Goal: Register for event/course

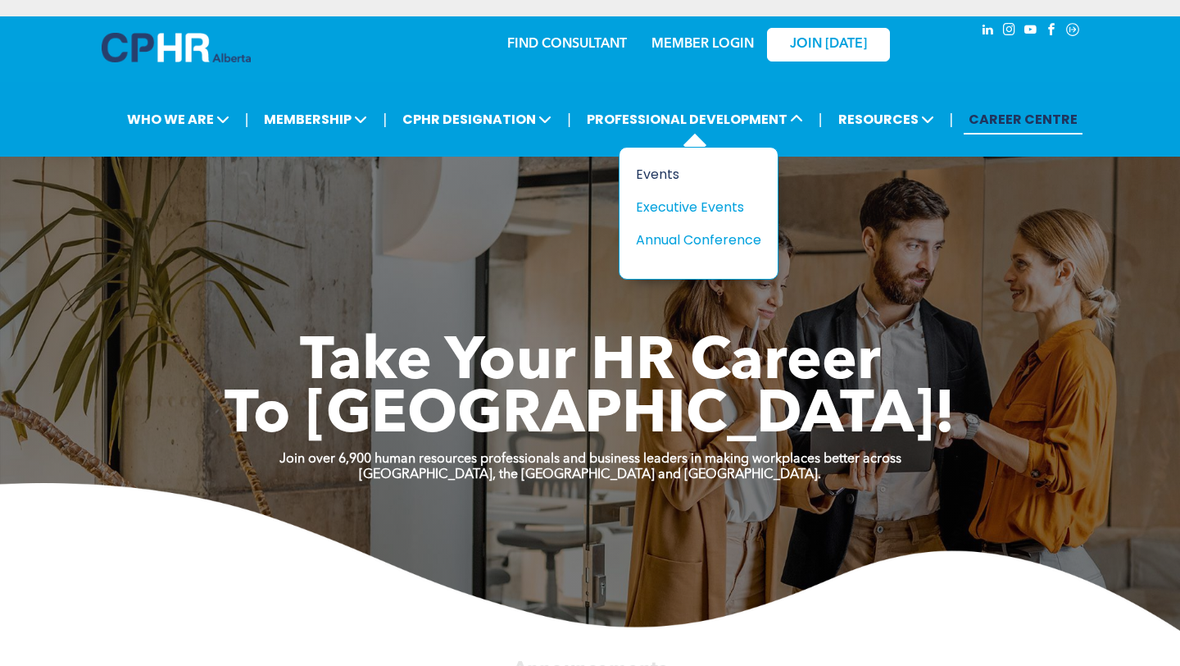
click at [665, 175] on div "Events" at bounding box center [692, 174] width 113 height 20
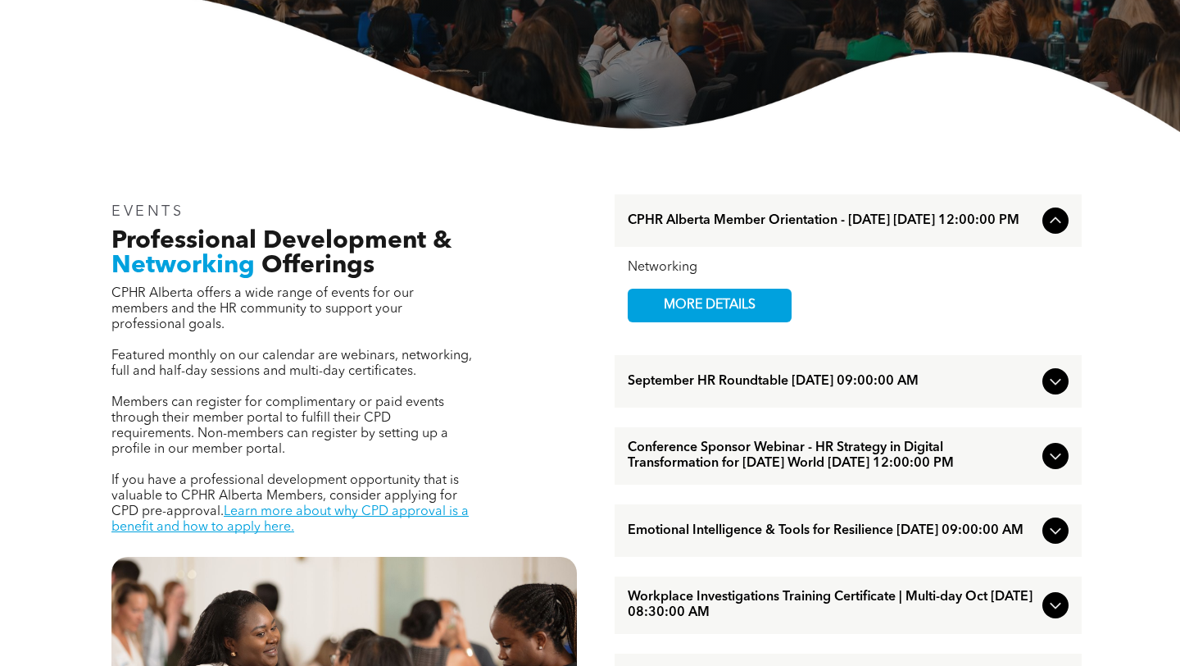
scroll to position [390, 0]
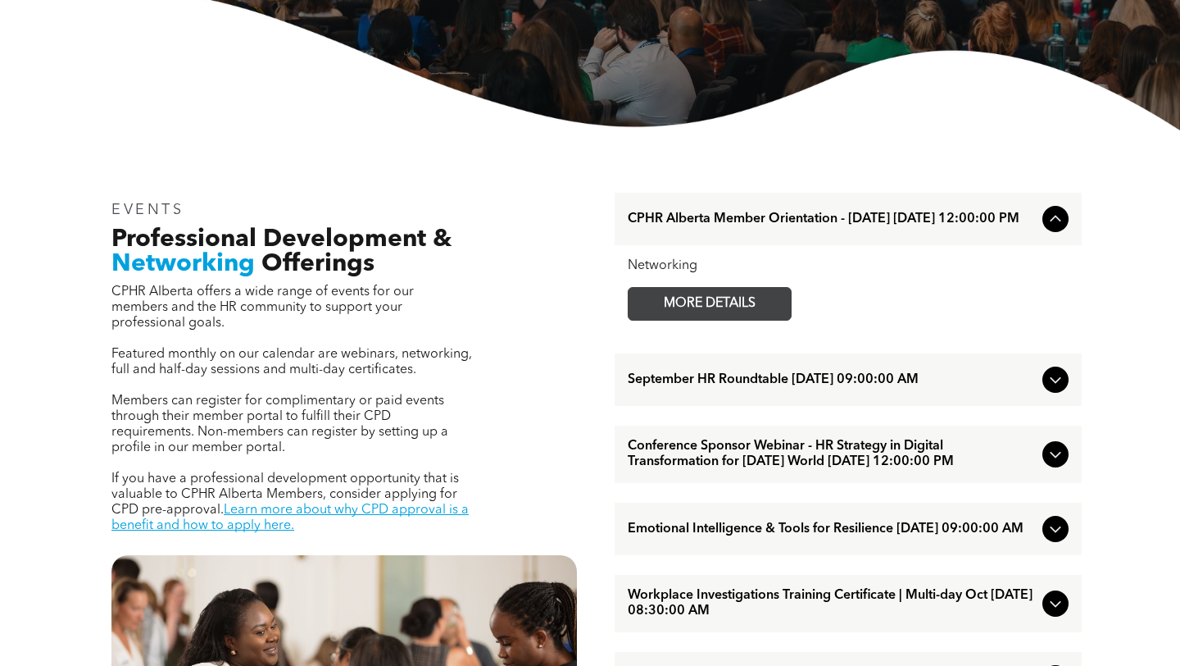
click at [752, 309] on span "MORE DETAILS" at bounding box center [709, 304] width 129 height 32
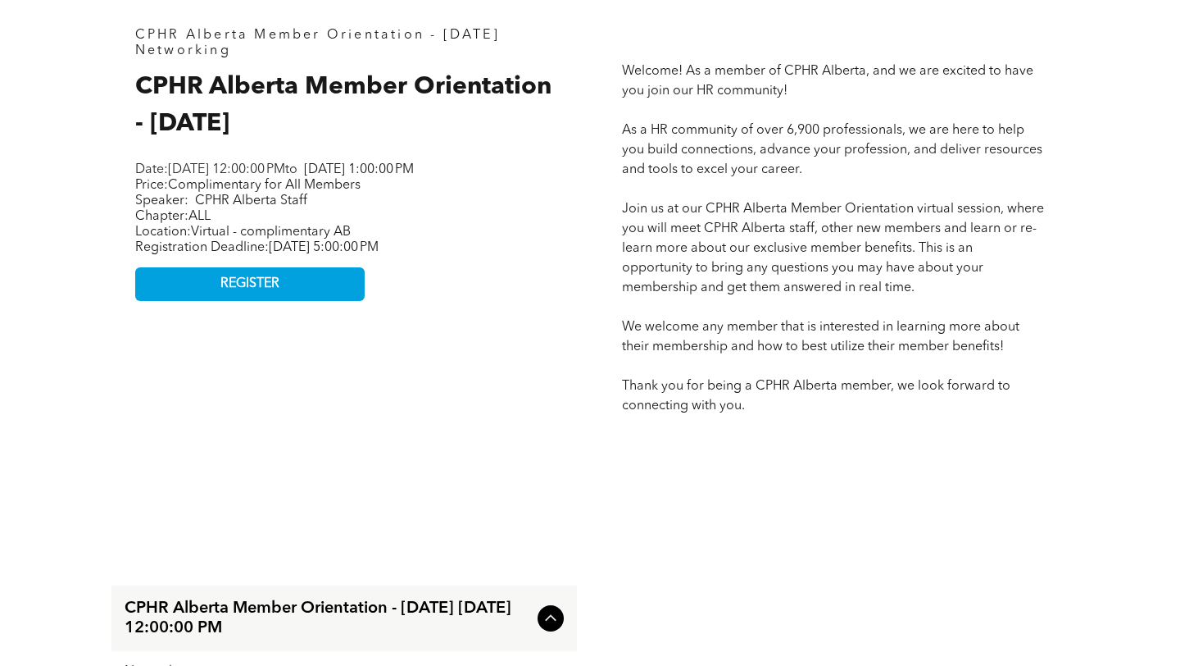
scroll to position [995, 0]
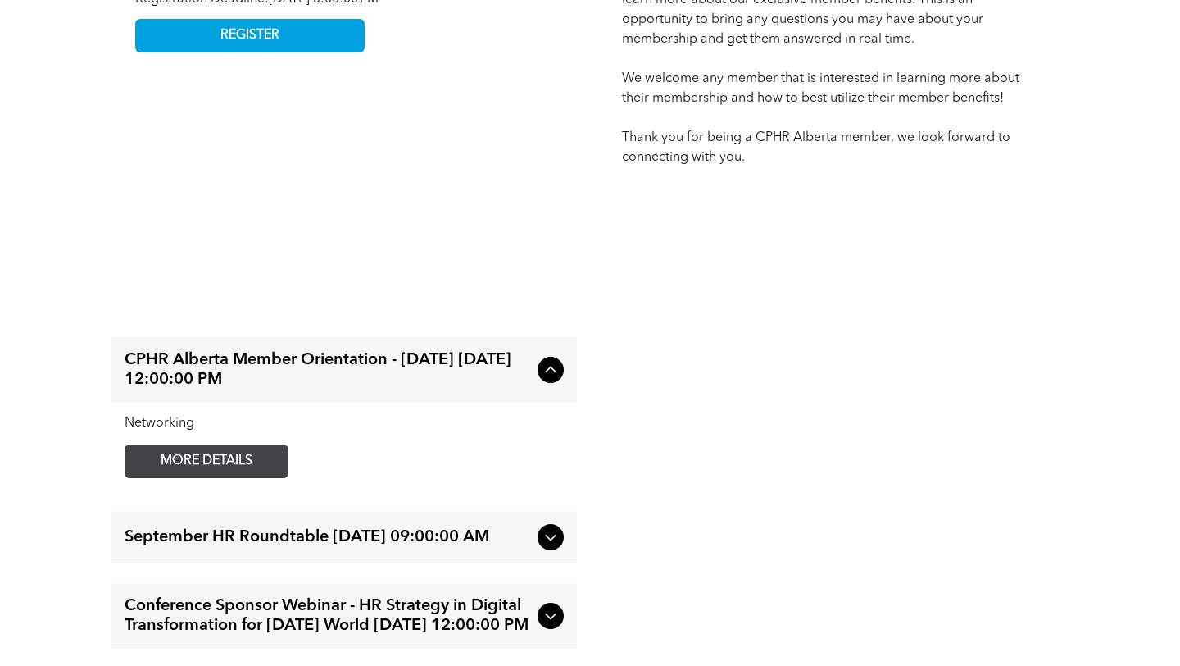
click at [177, 458] on span "MORE DETAILS" at bounding box center [206, 461] width 129 height 32
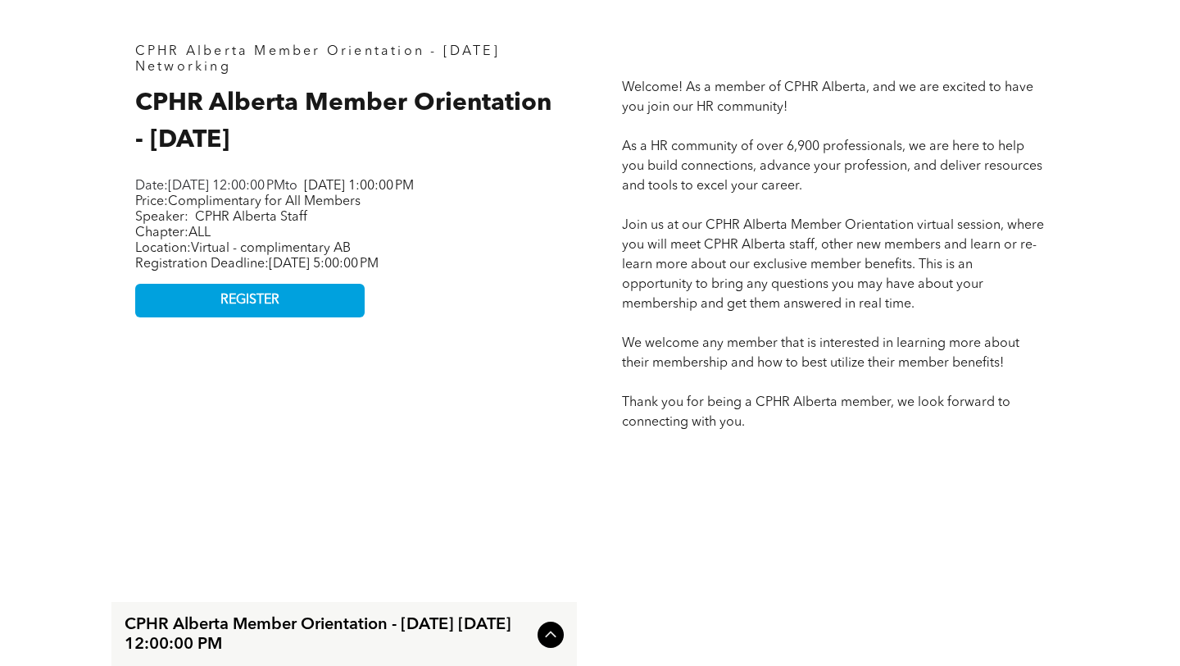
scroll to position [737, 0]
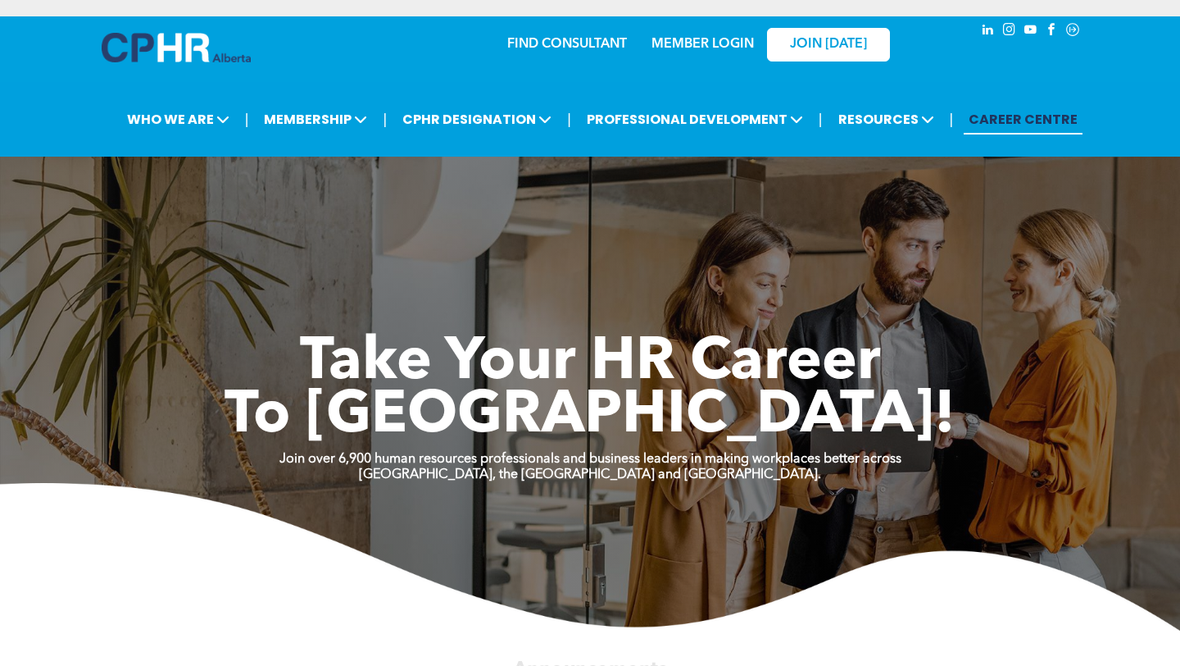
click at [704, 43] on link "MEMBER LOGIN" at bounding box center [703, 44] width 102 height 13
